Goal: Information Seeking & Learning: Learn about a topic

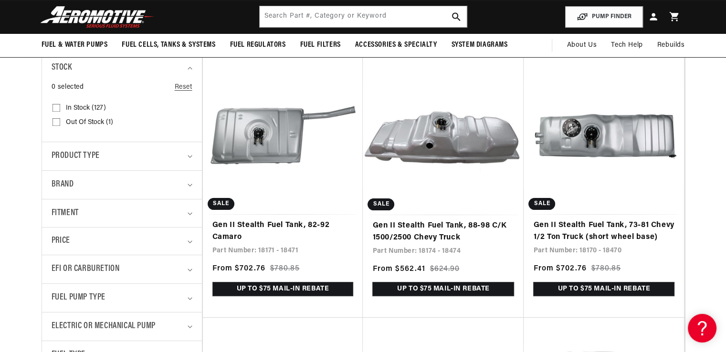
scroll to position [0, 1078]
click at [139, 181] on div "Brand" at bounding box center [118, 185] width 133 height 14
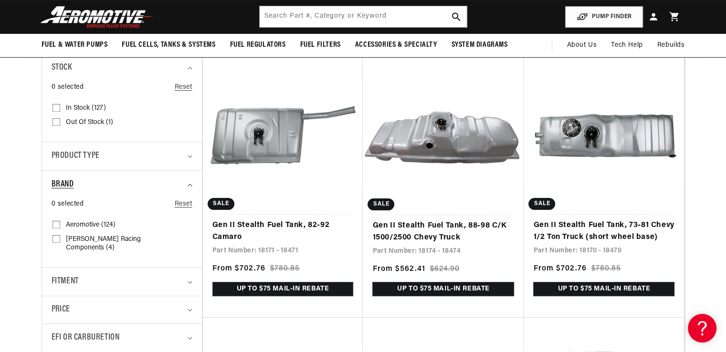
click at [139, 181] on div "Brand" at bounding box center [118, 185] width 133 height 14
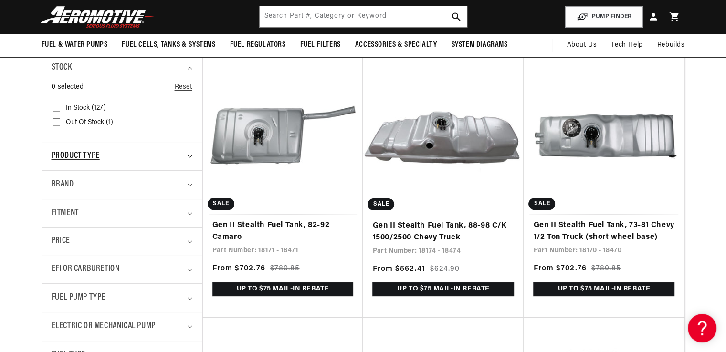
click at [140, 151] on div "Product type" at bounding box center [118, 156] width 133 height 14
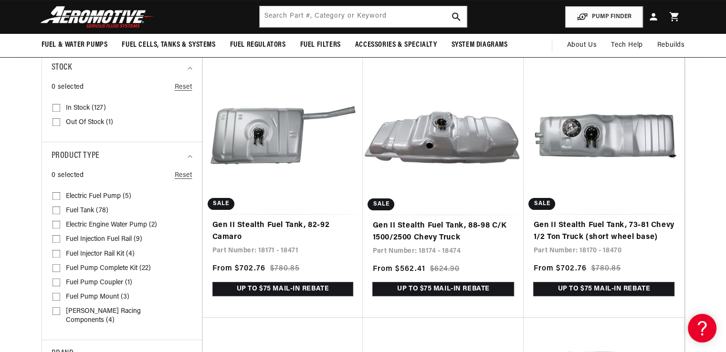
click at [57, 211] on input "Fuel Tank (78) Fuel Tank (78 products)" at bounding box center [57, 213] width 8 height 8
checkbox input "true"
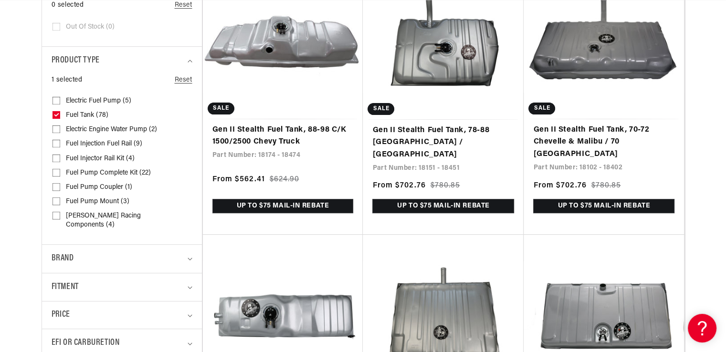
scroll to position [382, 0]
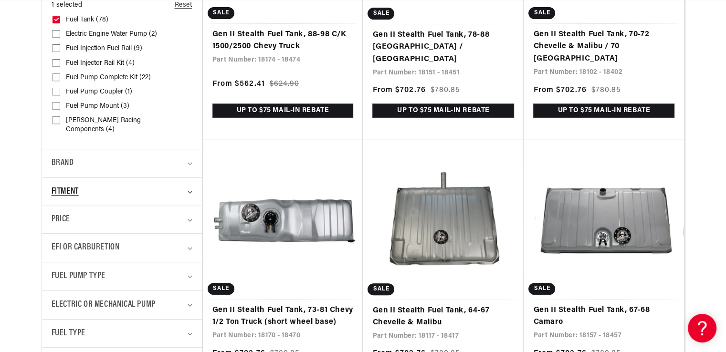
click at [94, 188] on div "Fitment" at bounding box center [118, 192] width 133 height 14
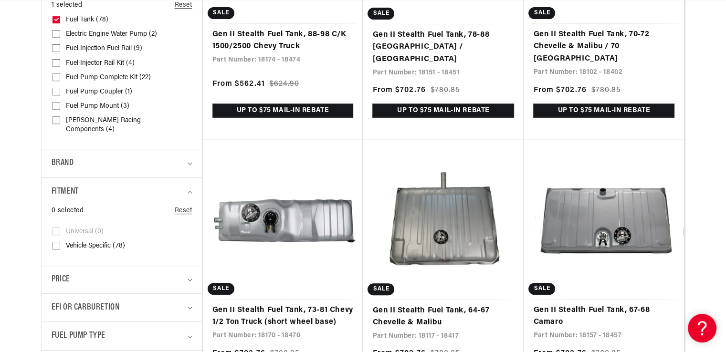
click at [88, 242] on span "Vehicle Specific (78)" at bounding box center [95, 246] width 59 height 9
click at [60, 244] on input "Vehicle Specific (78) Vehicle Specific (78 products)" at bounding box center [57, 248] width 8 height 8
checkbox input "true"
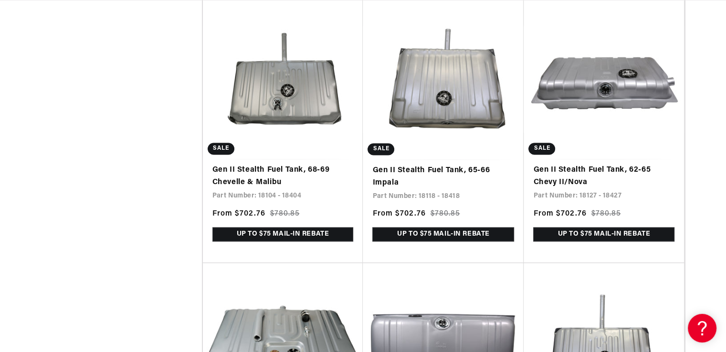
scroll to position [1671, 0]
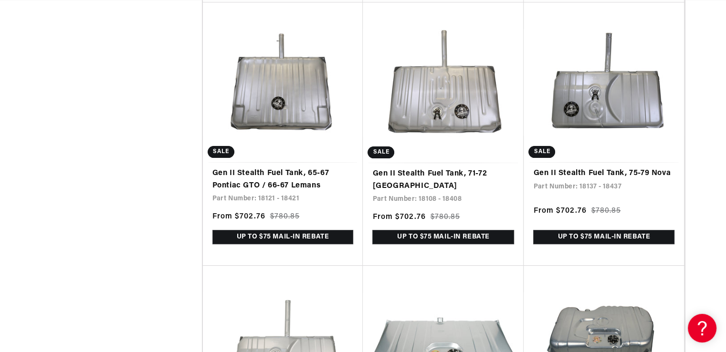
scroll to position [4154, 0]
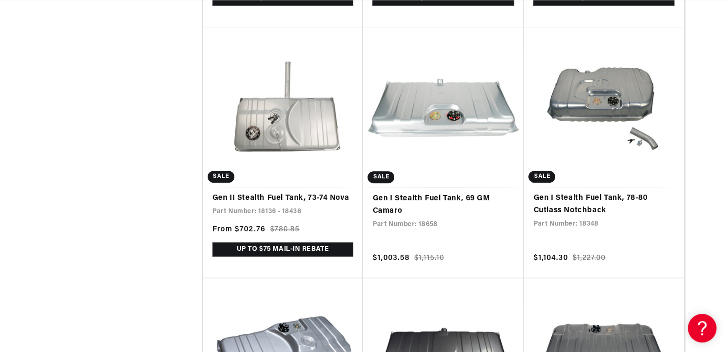
scroll to position [0, 1078]
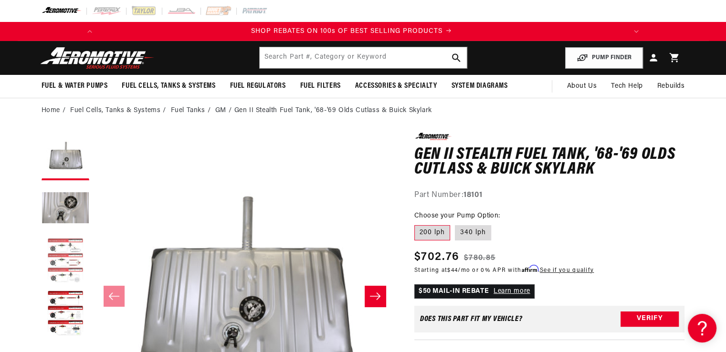
click at [64, 251] on button "Load image 3 in gallery view" at bounding box center [66, 262] width 48 height 48
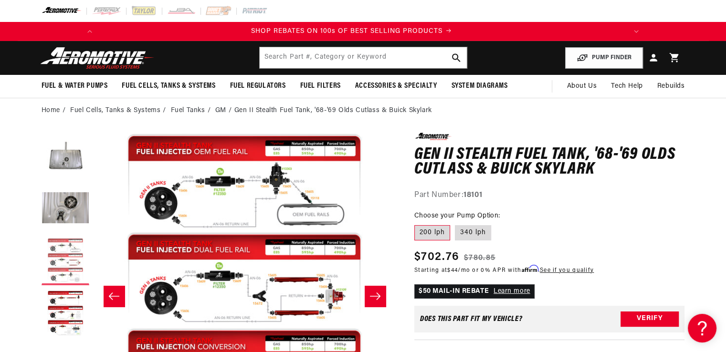
scroll to position [96, 0]
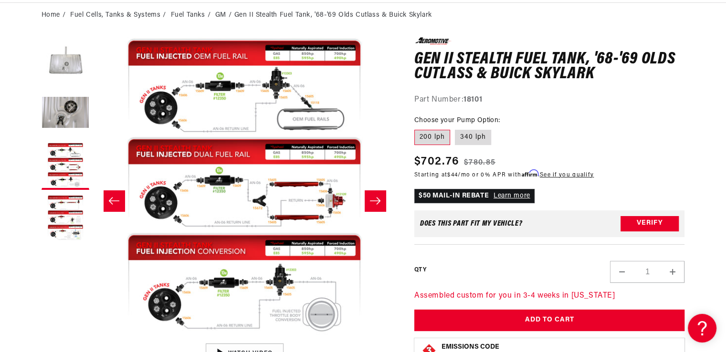
click at [64, 73] on button "Load image 1 in gallery view" at bounding box center [66, 61] width 48 height 48
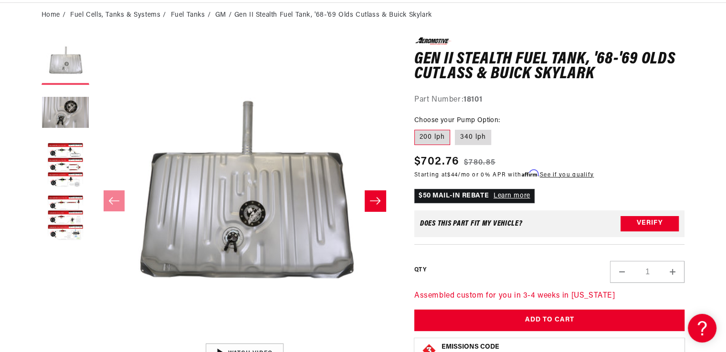
scroll to position [0, 1078]
click at [371, 200] on icon "Slide right" at bounding box center [375, 201] width 11 height 10
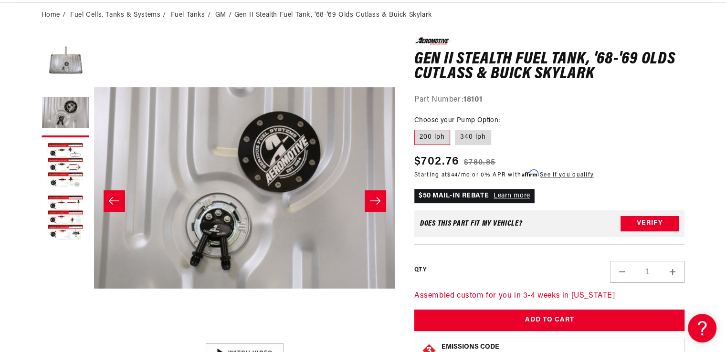
click at [377, 203] on icon "Slide right" at bounding box center [375, 201] width 11 height 10
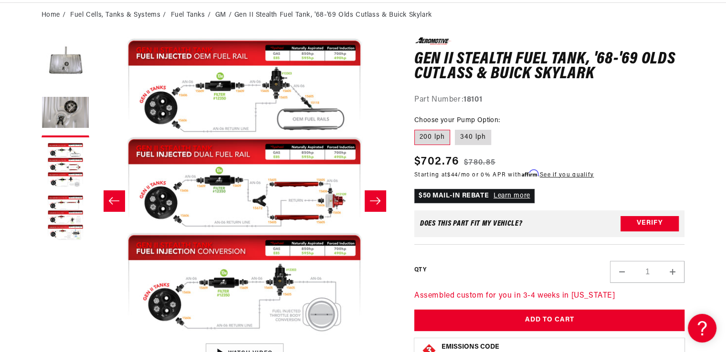
click at [377, 203] on icon "Slide right" at bounding box center [375, 201] width 11 height 10
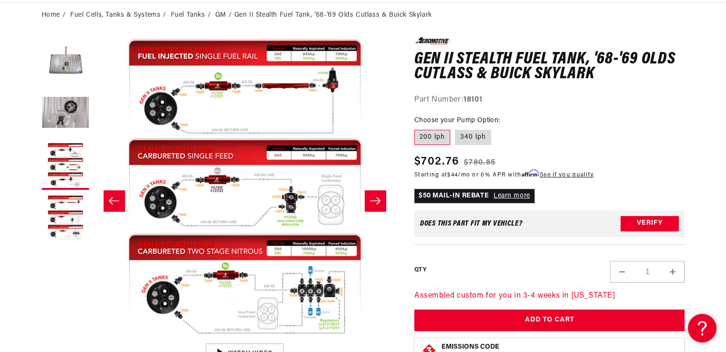
click at [377, 203] on icon "Slide right" at bounding box center [375, 201] width 11 height 10
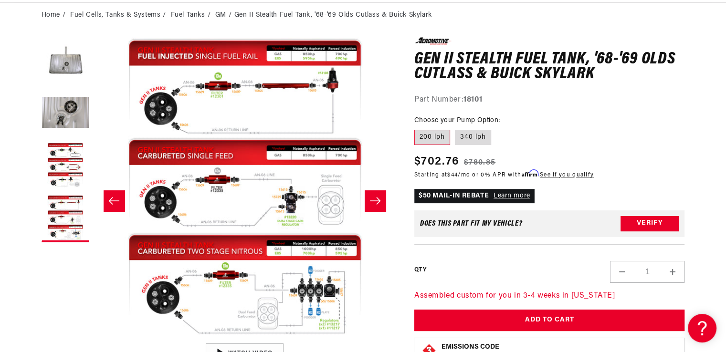
click at [117, 197] on icon "Slide left" at bounding box center [113, 201] width 11 height 10
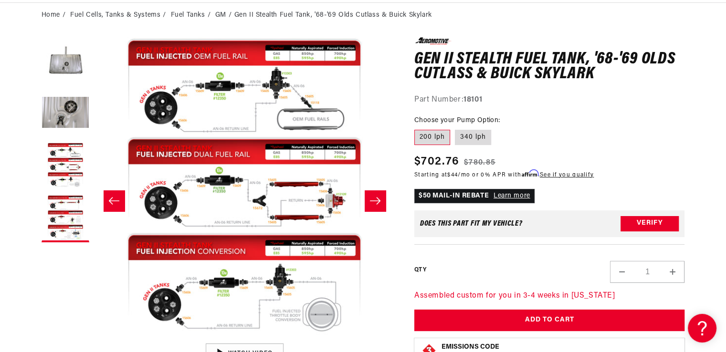
click at [117, 197] on icon "Slide left" at bounding box center [113, 201] width 11 height 10
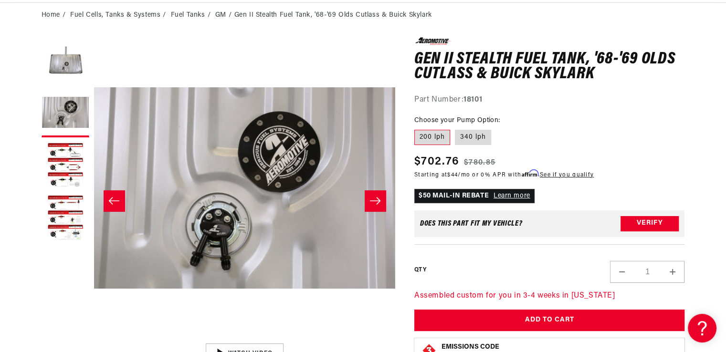
click at [115, 201] on icon "Slide left" at bounding box center [113, 200] width 11 height 7
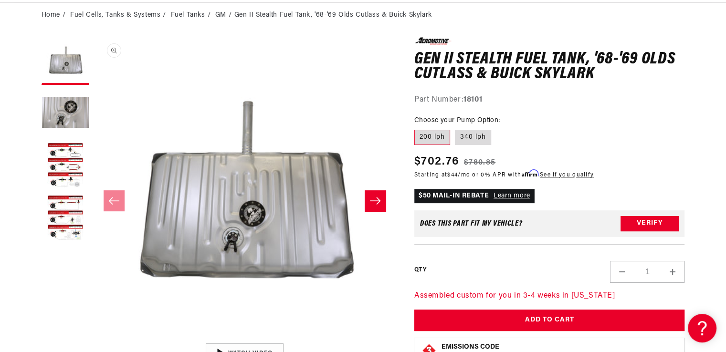
scroll to position [0, 539]
